Goal: Information Seeking & Learning: Learn about a topic

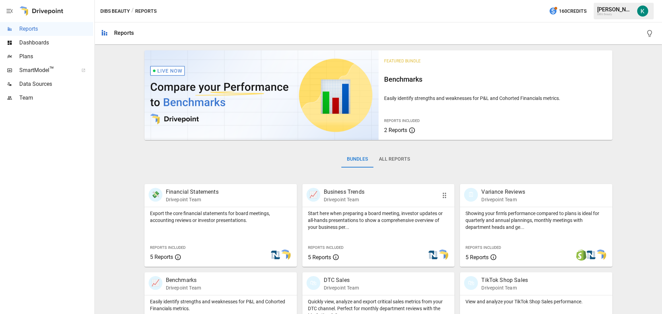
click at [359, 228] on p "Start here when preparing a board meeting, investor updates or all-hands presen…" at bounding box center [378, 220] width 141 height 21
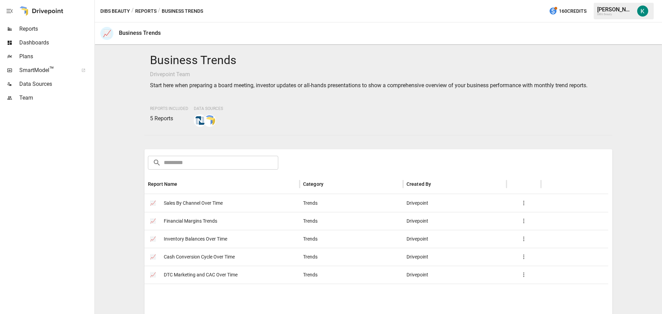
click at [188, 205] on span "Sales By Channel Over Time" at bounding box center [193, 203] width 59 height 18
drag, startPoint x: 199, startPoint y: 239, endPoint x: 177, endPoint y: 240, distance: 22.1
click at [177, 240] on span "Inventory Balances Over Time" at bounding box center [195, 239] width 63 height 18
click at [188, 257] on span "Cash Conversion Cycle Over Time" at bounding box center [199, 257] width 71 height 18
click at [191, 276] on span "DTC Marketing and CAC Over Time" at bounding box center [201, 275] width 74 height 18
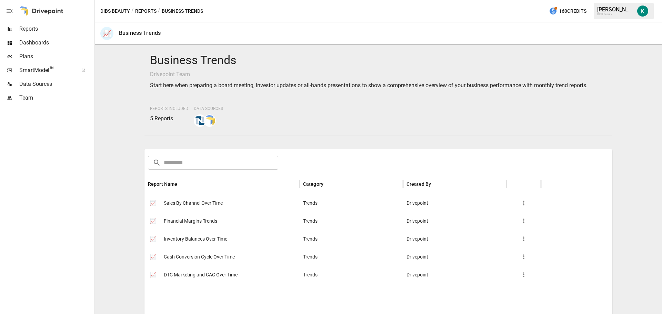
drag, startPoint x: 48, startPoint y: 205, endPoint x: 78, endPoint y: 162, distance: 52.8
click at [48, 205] on div at bounding box center [46, 209] width 93 height 209
click at [49, 57] on span "Plans" at bounding box center [56, 56] width 74 height 8
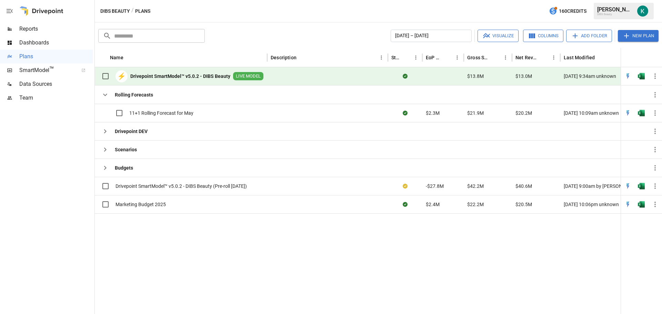
click at [238, 232] on div at bounding box center [371, 263] width 552 height 101
